Goal: Task Accomplishment & Management: Use online tool/utility

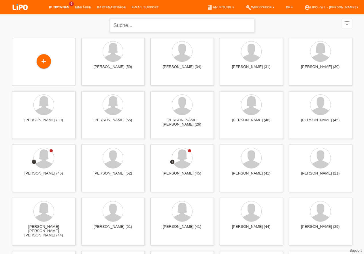
click at [162, 24] on input "text" at bounding box center [182, 26] width 144 height 14
type input "robertina"
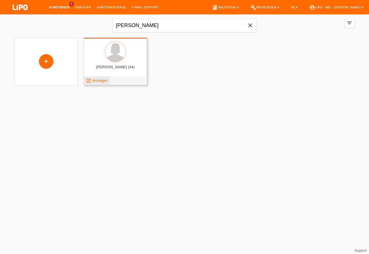
click at [102, 84] on div "launch Anzeigen" at bounding box center [97, 80] width 26 height 9
click at [106, 81] on span "Anzeigen" at bounding box center [100, 80] width 16 height 4
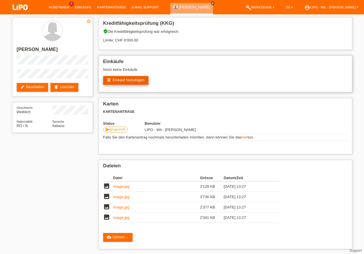
click at [135, 79] on link "add_shopping_cart Einkauf hinzufügen" at bounding box center [126, 80] width 46 height 9
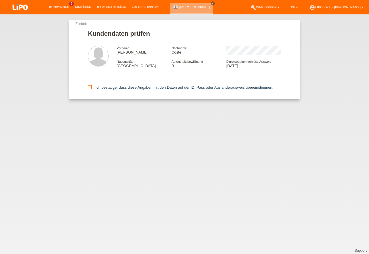
click at [91, 86] on icon at bounding box center [90, 87] width 4 height 4
click at [91, 86] on input "Ich bestätige, dass diese Angaben mit den Daten auf der ID, Pass oder Ausländer…" at bounding box center [90, 87] width 4 height 4
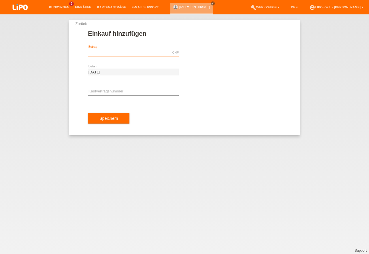
click at [137, 52] on input "text" at bounding box center [133, 52] width 91 height 7
type input "541.90"
click at [137, 92] on input "text" at bounding box center [133, 91] width 91 height 7
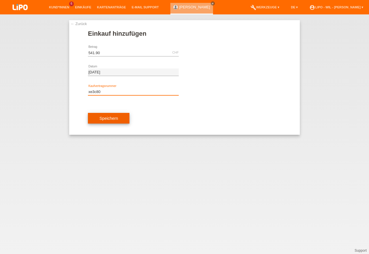
type input "xe3c80"
click at [115, 117] on span "Speichern" at bounding box center [108, 118] width 18 height 5
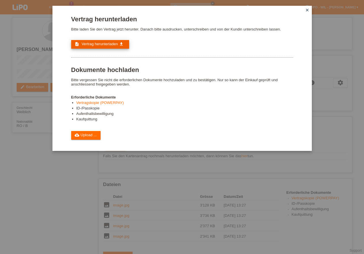
click at [97, 45] on span "Vertrag herunterladen" at bounding box center [100, 44] width 36 height 4
click at [306, 10] on icon "close" at bounding box center [307, 10] width 5 height 5
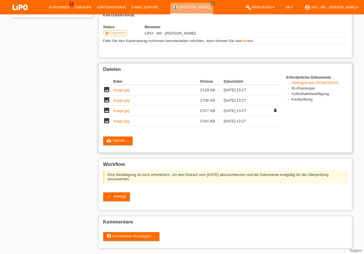
scroll to position [122, 0]
click at [340, 5] on li "account_circle LIPO - Wil - [PERSON_NAME] ▾" at bounding box center [332, 7] width 60 height 15
click at [345, 7] on link "account_circle LIPO - Wil - [PERSON_NAME] ▾" at bounding box center [332, 6] width 60 height 3
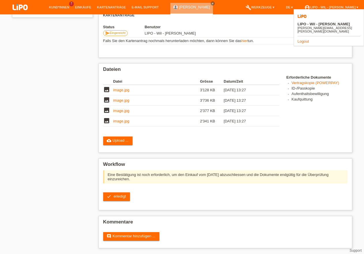
click at [301, 39] on link "Logout" at bounding box center [304, 41] width 12 height 4
